Goal: Information Seeking & Learning: Learn about a topic

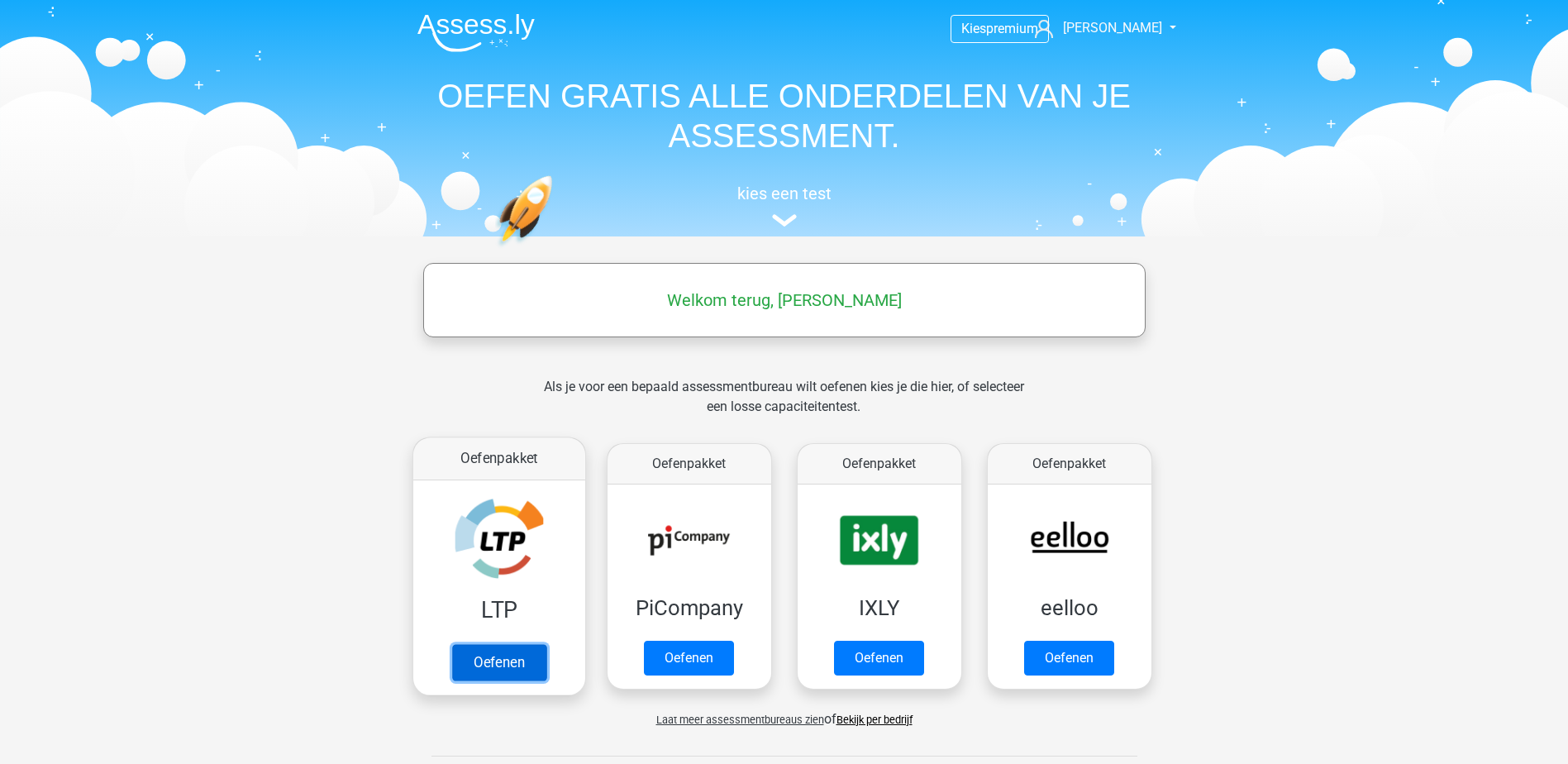
click at [497, 667] on link "Oefenen" at bounding box center [499, 662] width 95 height 36
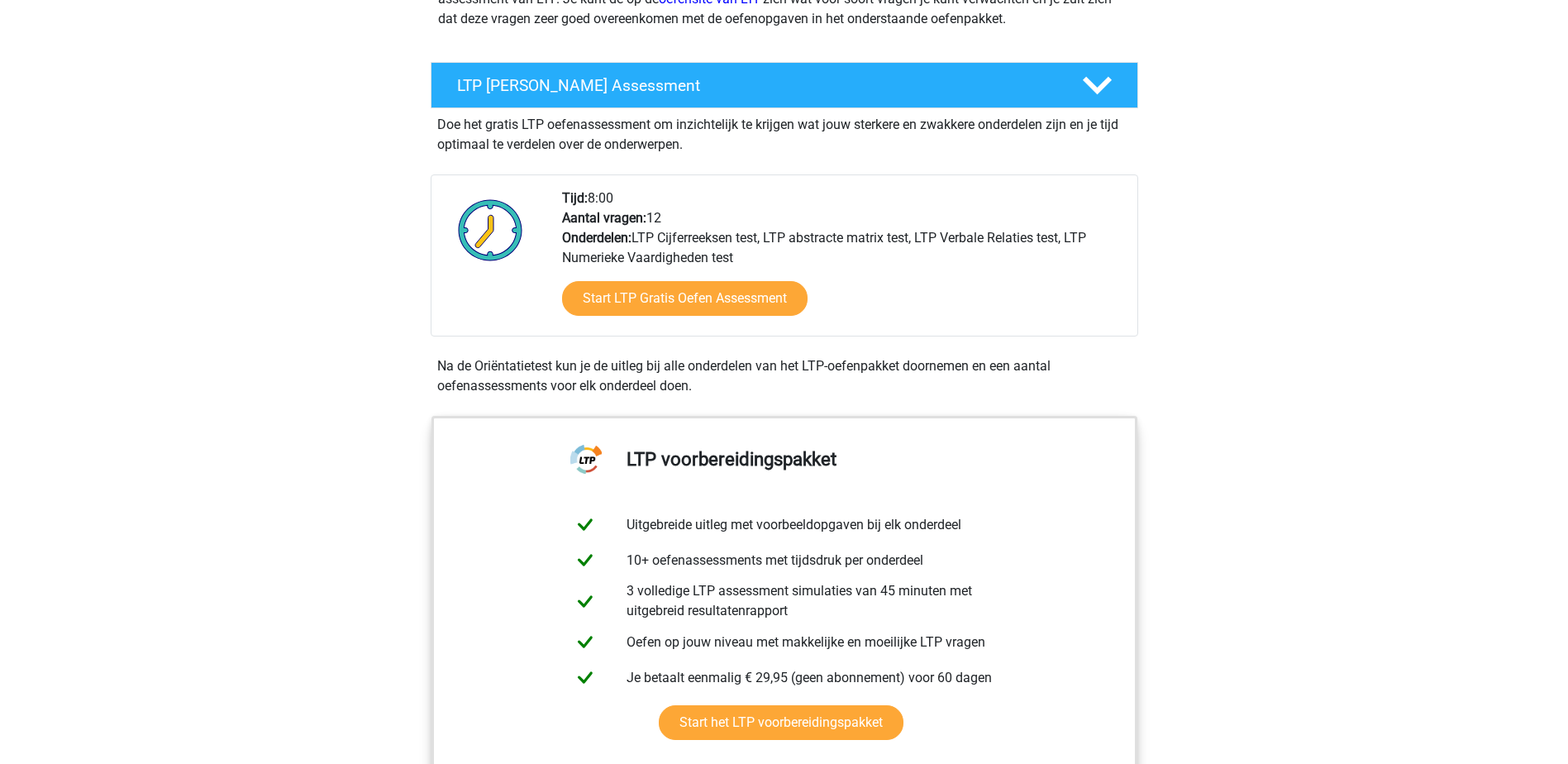
scroll to position [257, 0]
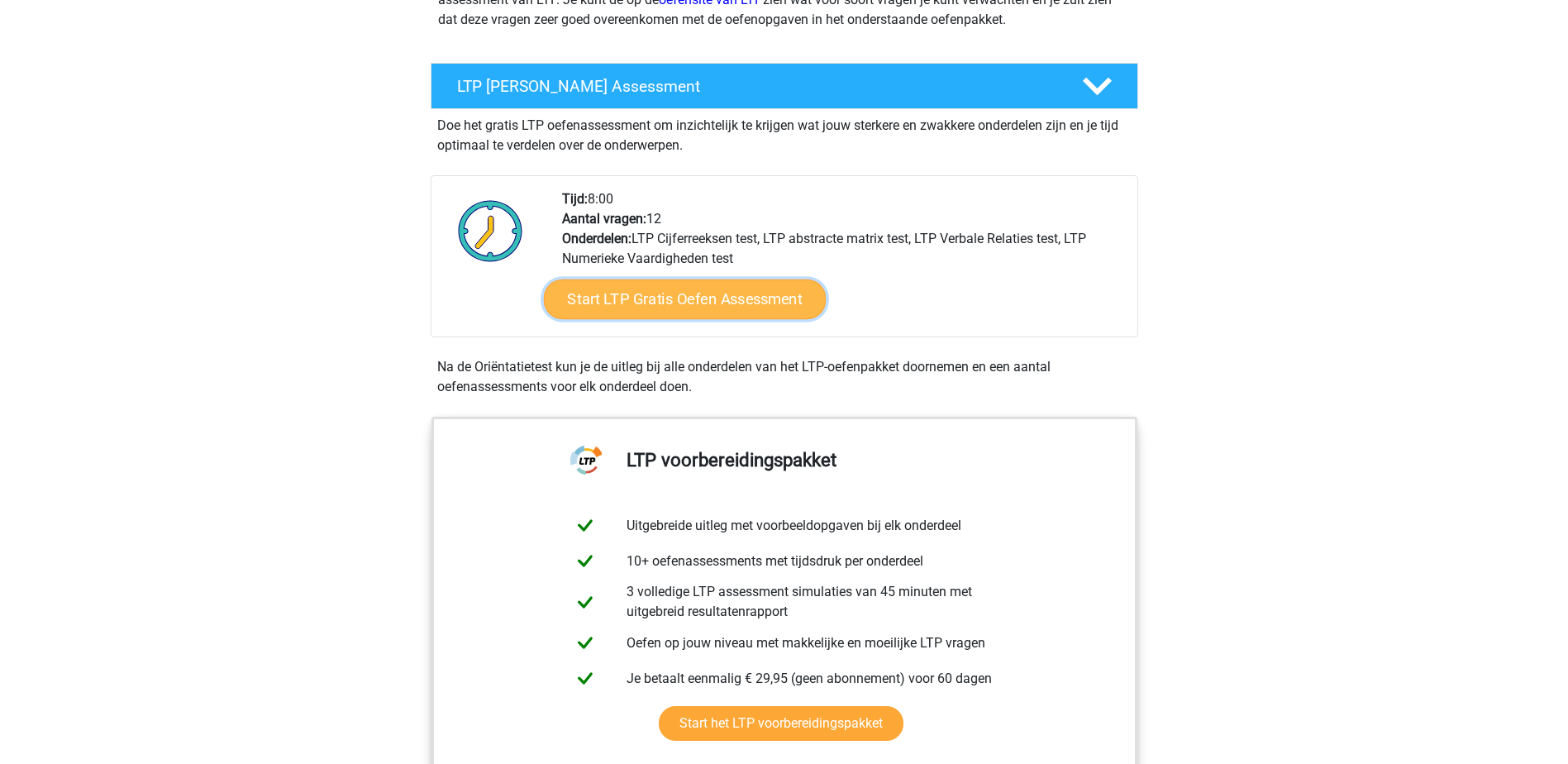
click at [712, 301] on link "Start LTP Gratis Oefen Assessment" at bounding box center [684, 299] width 283 height 40
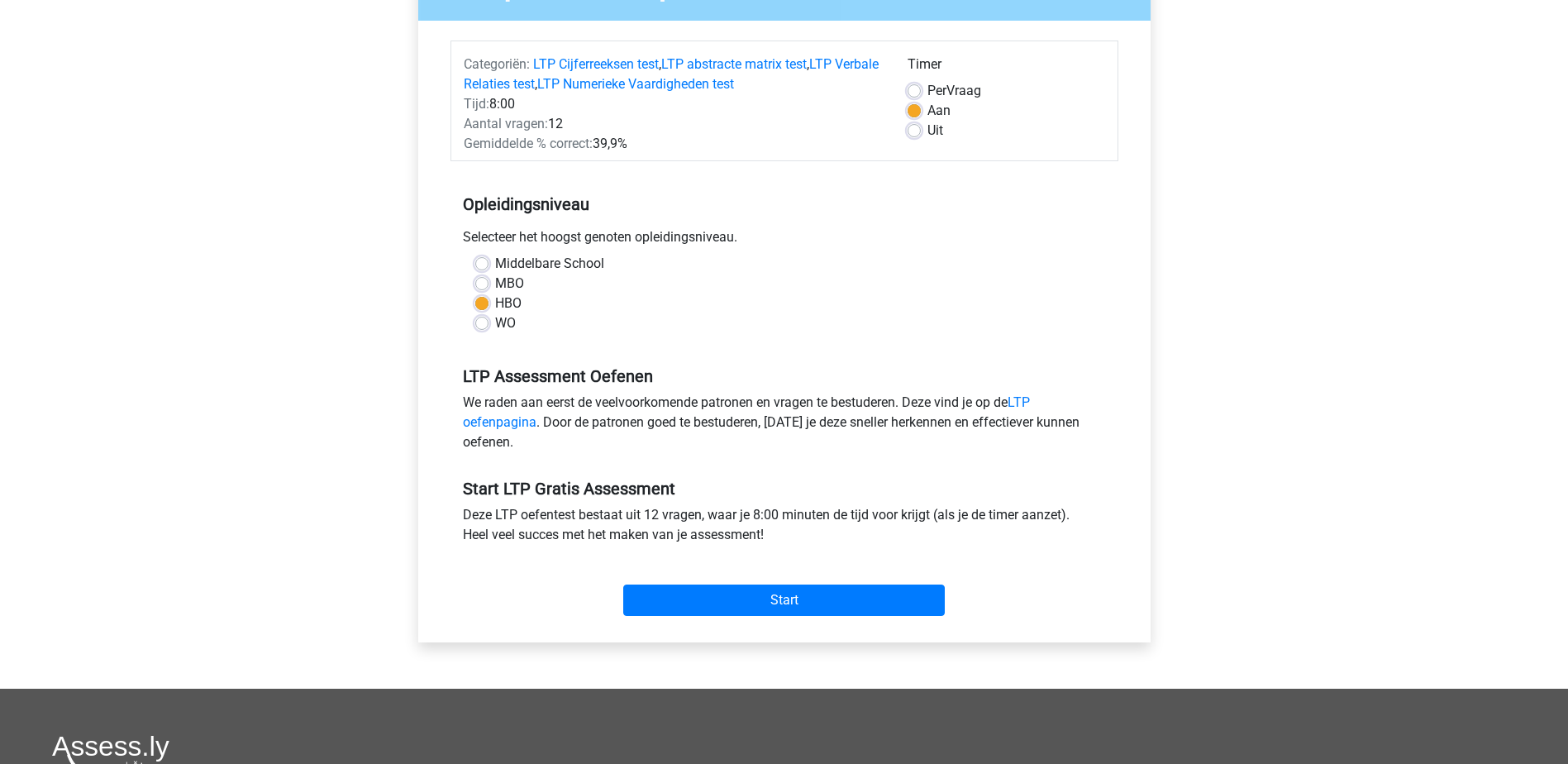
scroll to position [176, 0]
click at [777, 604] on input "Start" at bounding box center [783, 599] width 322 height 31
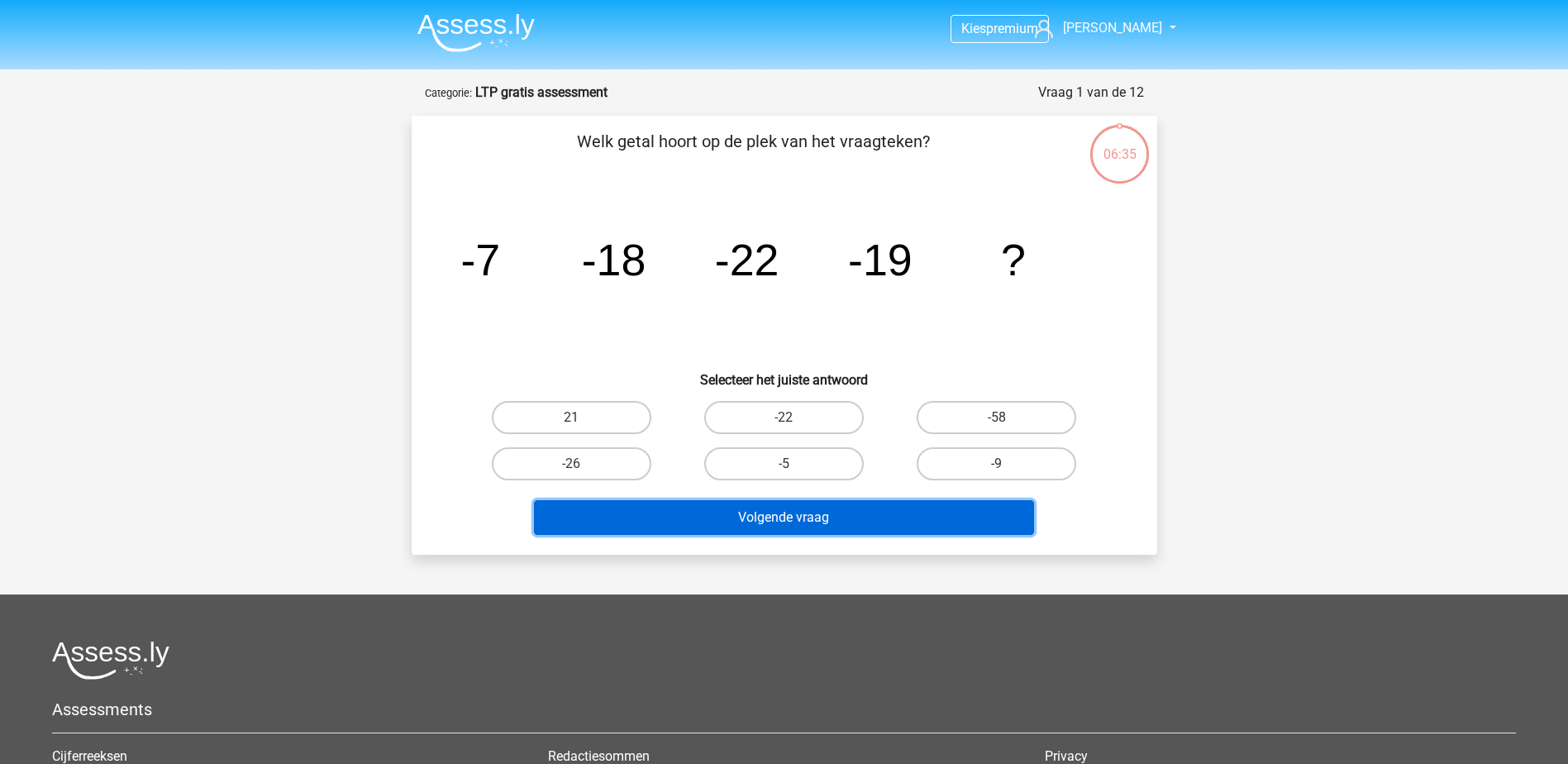
click at [787, 527] on button "Volgende vraag" at bounding box center [784, 517] width 500 height 35
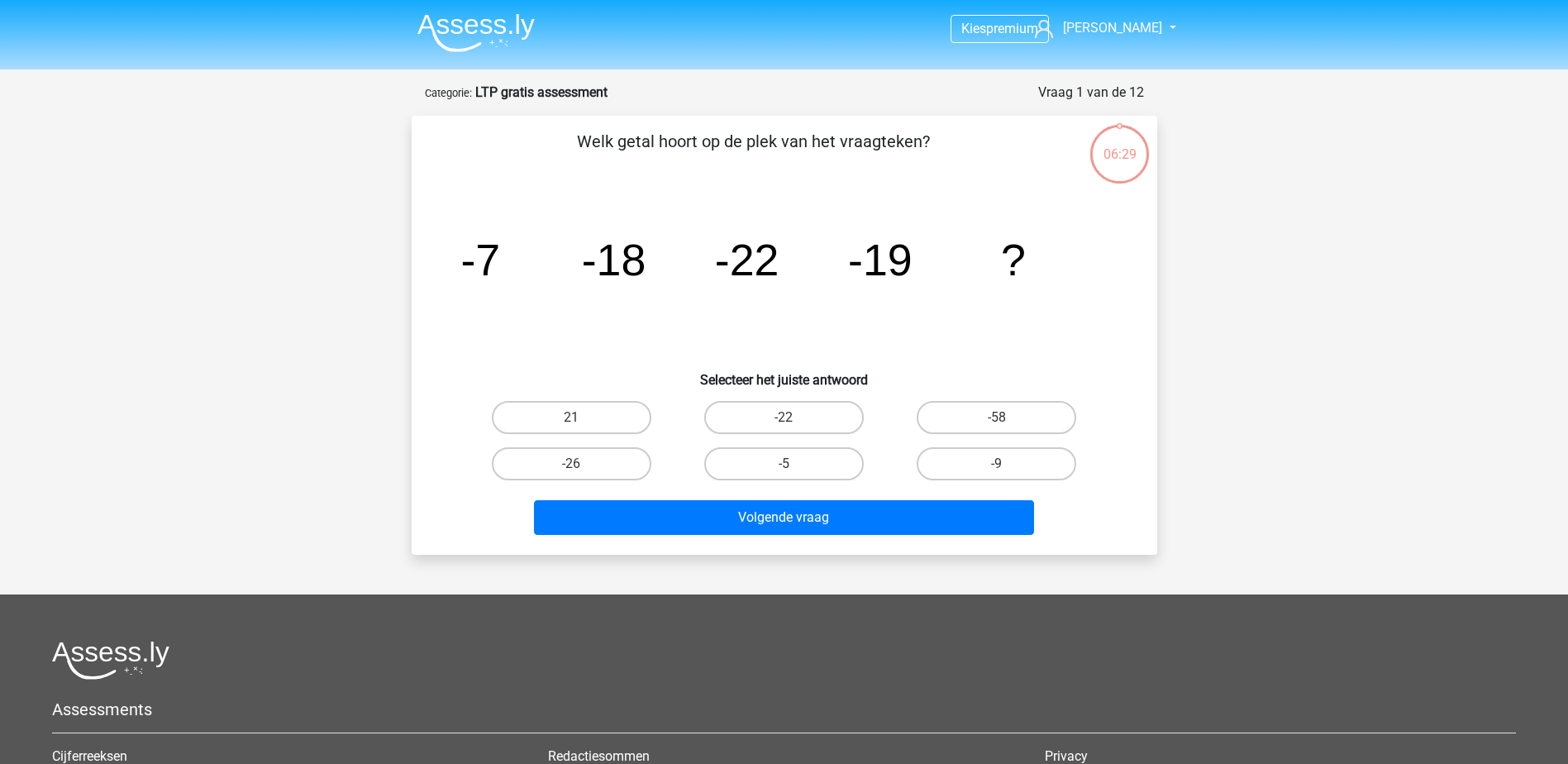
click at [883, 334] on icon "image/svg+xml -7 -18 -22 -19 ?" at bounding box center [784, 275] width 666 height 167
click at [993, 421] on label "-58" at bounding box center [996, 417] width 160 height 33
click at [997, 421] on input "-58" at bounding box center [1002, 423] width 11 height 11
radio input "true"
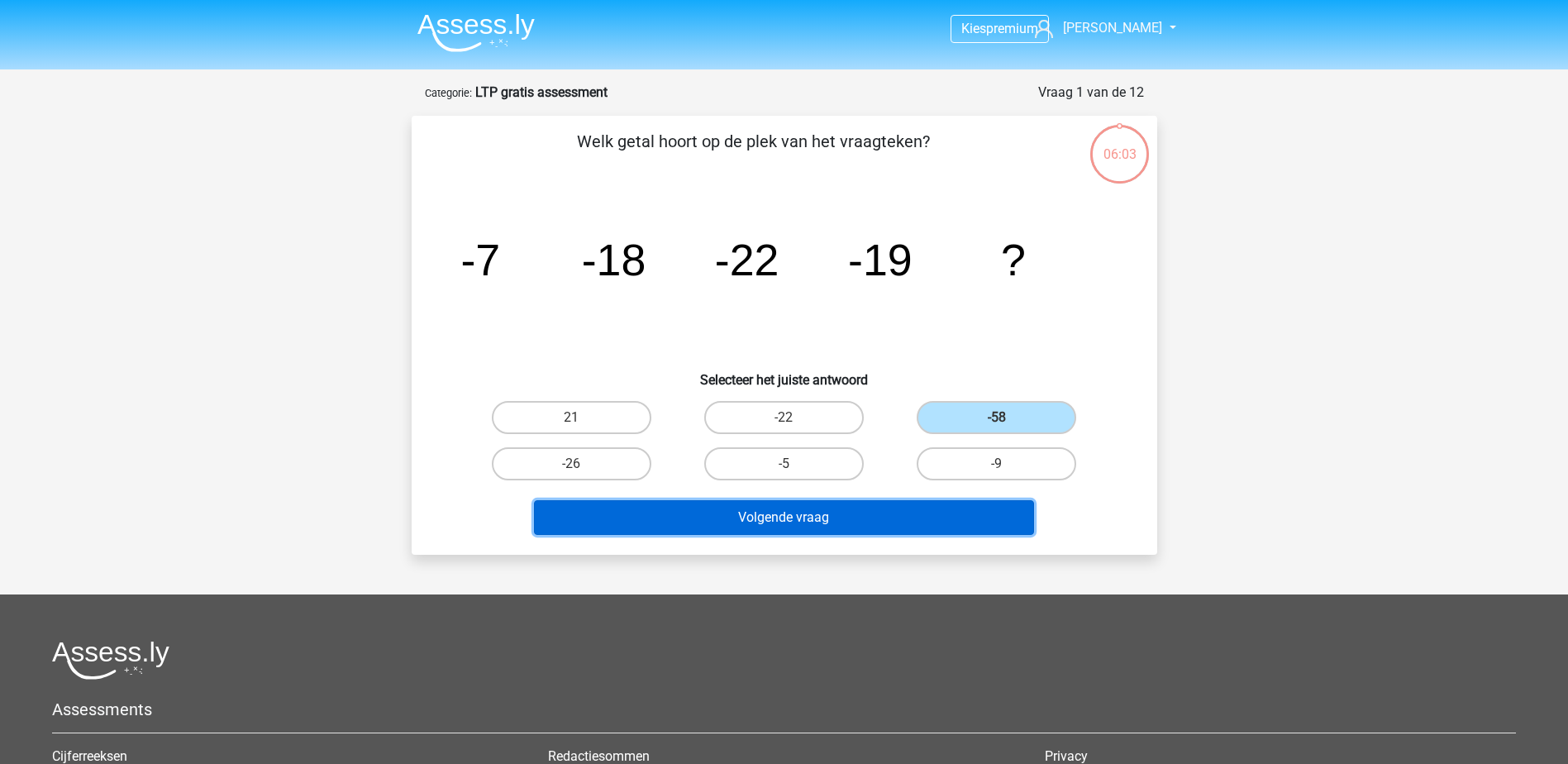
click at [808, 520] on button "Volgende vraag" at bounding box center [784, 517] width 500 height 35
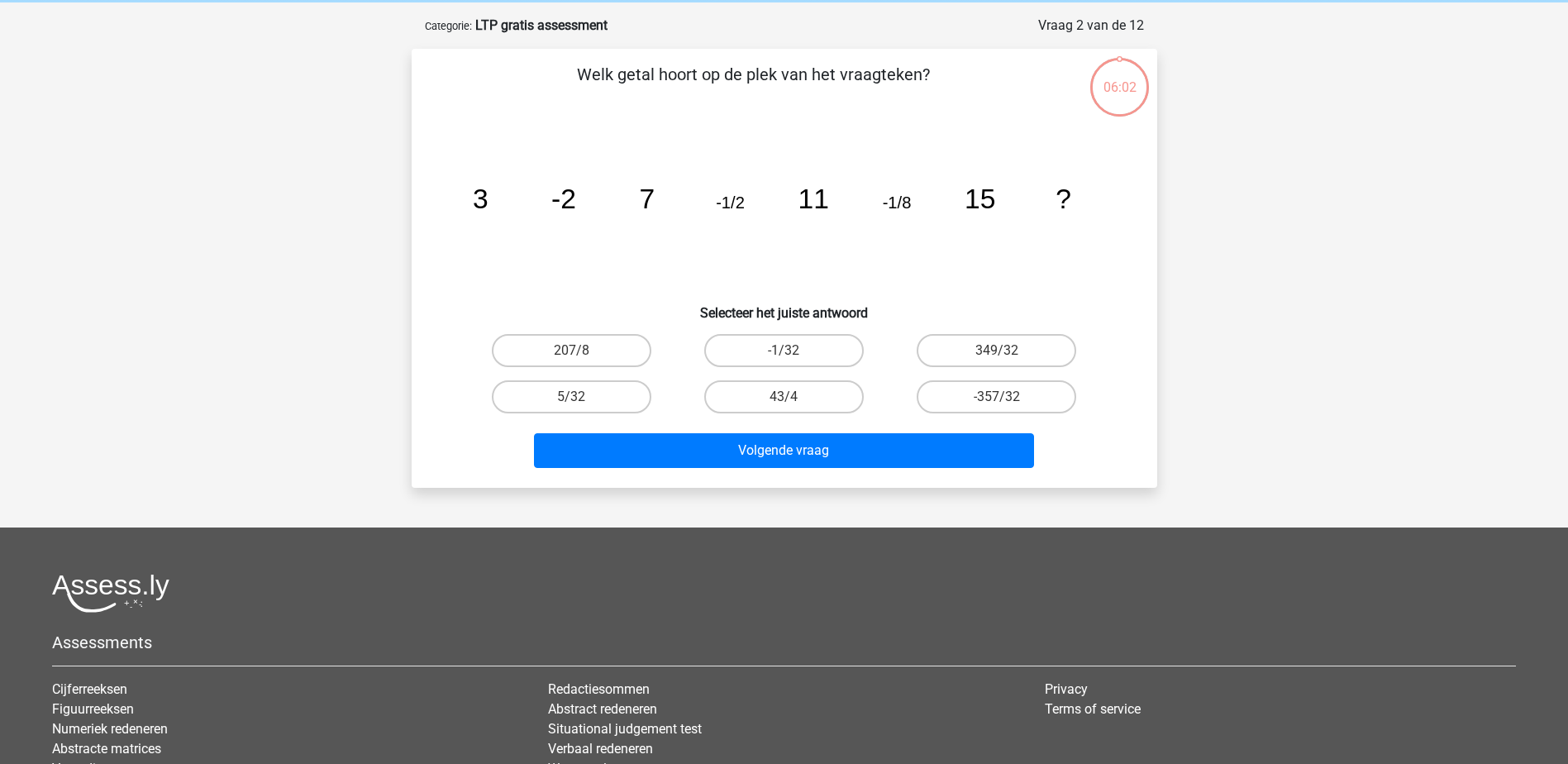
scroll to position [83, 0]
